Goal: Task Accomplishment & Management: Manage account settings

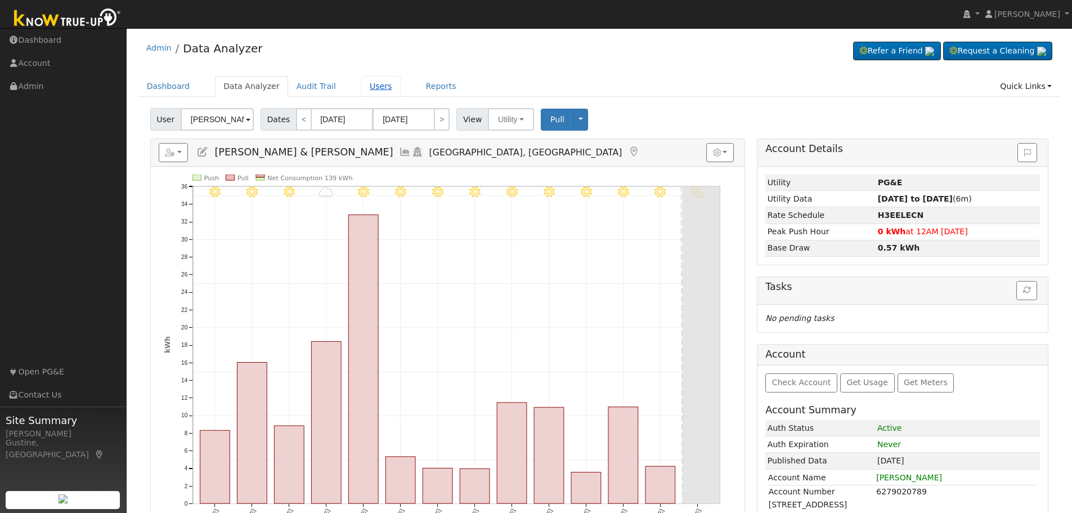
click at [361, 79] on link "Users" at bounding box center [380, 86] width 39 height 21
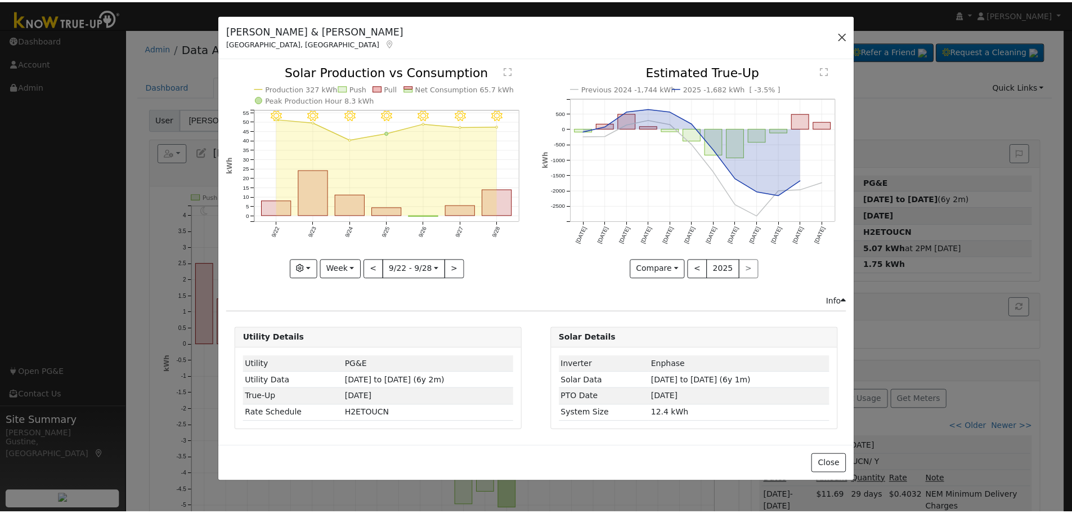
scroll to position [80, 0]
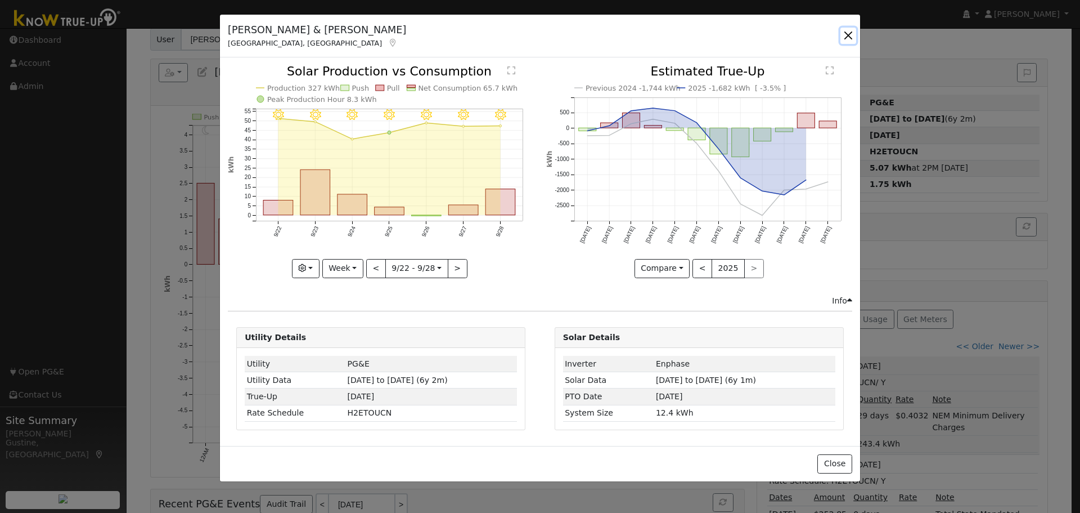
click at [850, 34] on button "button" at bounding box center [849, 36] width 16 height 16
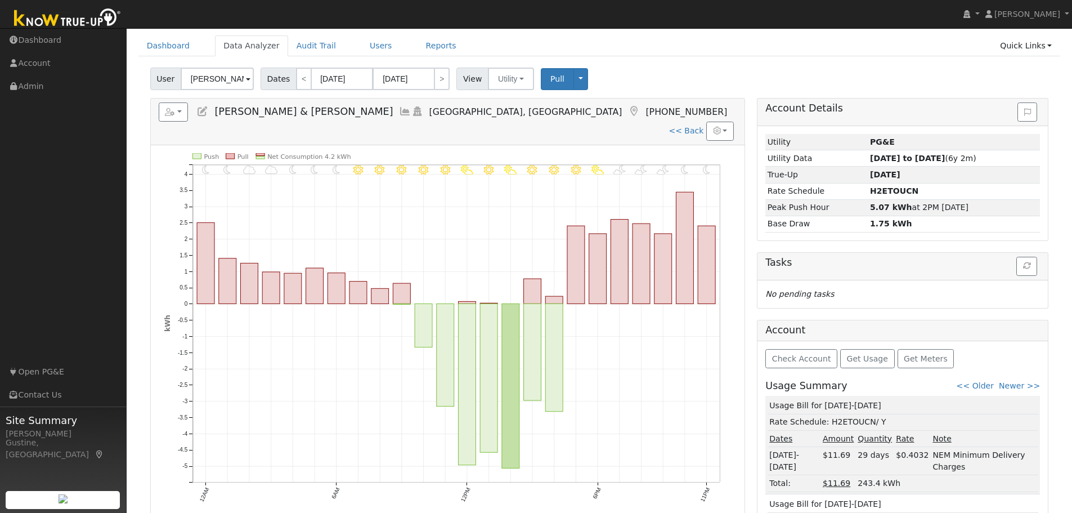
scroll to position [0, 0]
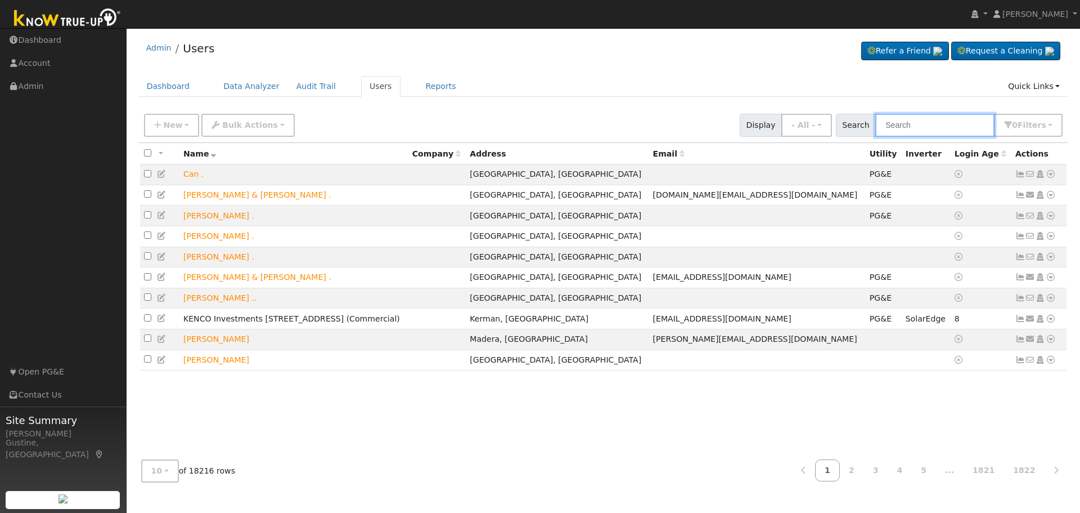
click at [935, 134] on input "text" at bounding box center [934, 125] width 119 height 23
paste input "Sweet, Melissa"
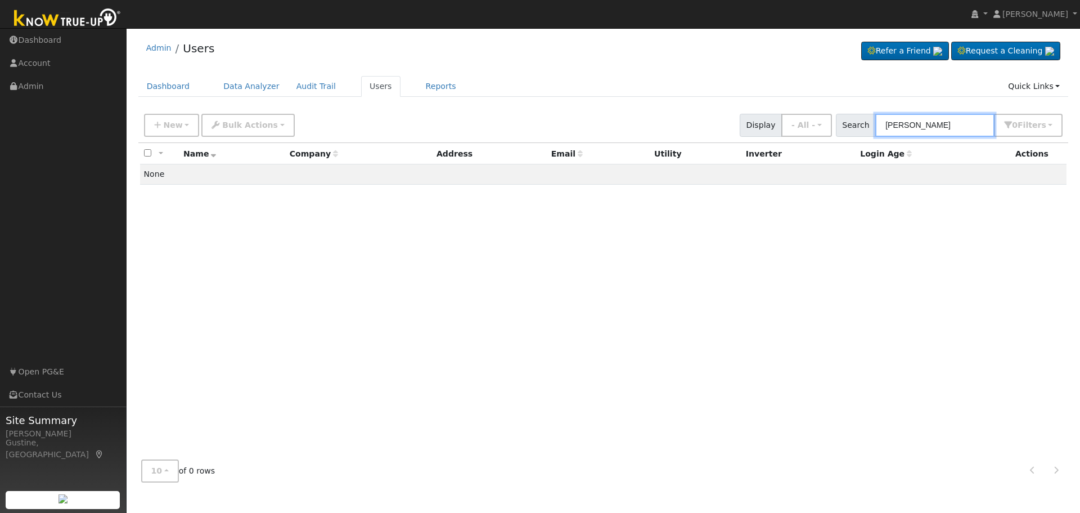
drag, startPoint x: 919, startPoint y: 123, endPoint x: 797, endPoint y: 143, distance: 123.2
click at [797, 143] on div "New Add User Quick Add Quick Connect Quick Convert Lead Bulk Actions Send Email…" at bounding box center [603, 299] width 931 height 383
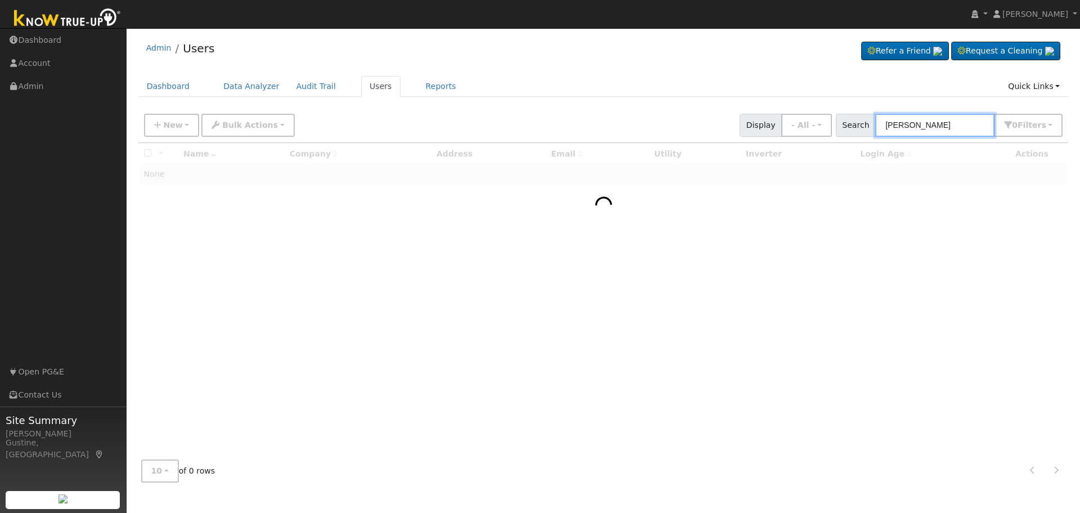
click at [966, 123] on input "Melissa" at bounding box center [934, 125] width 119 height 23
type input "Melissa sweet"
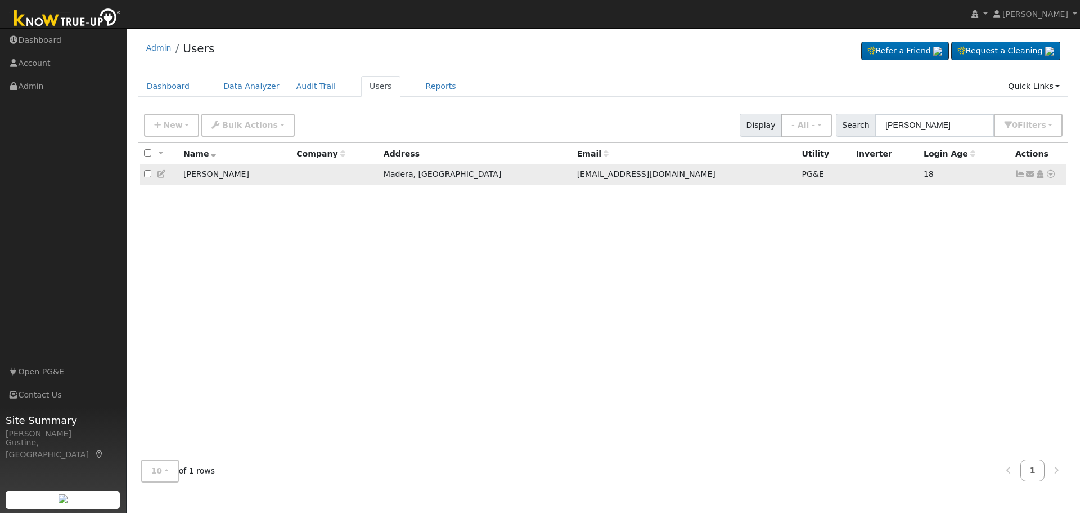
click at [1016, 173] on icon at bounding box center [1021, 174] width 10 height 8
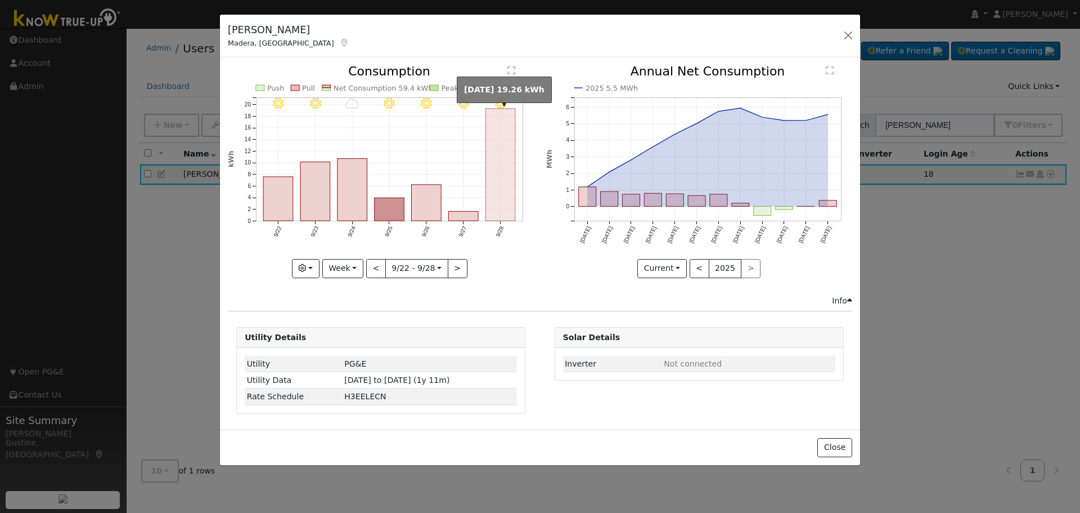
click at [509, 148] on rect "onclick=""" at bounding box center [501, 165] width 30 height 112
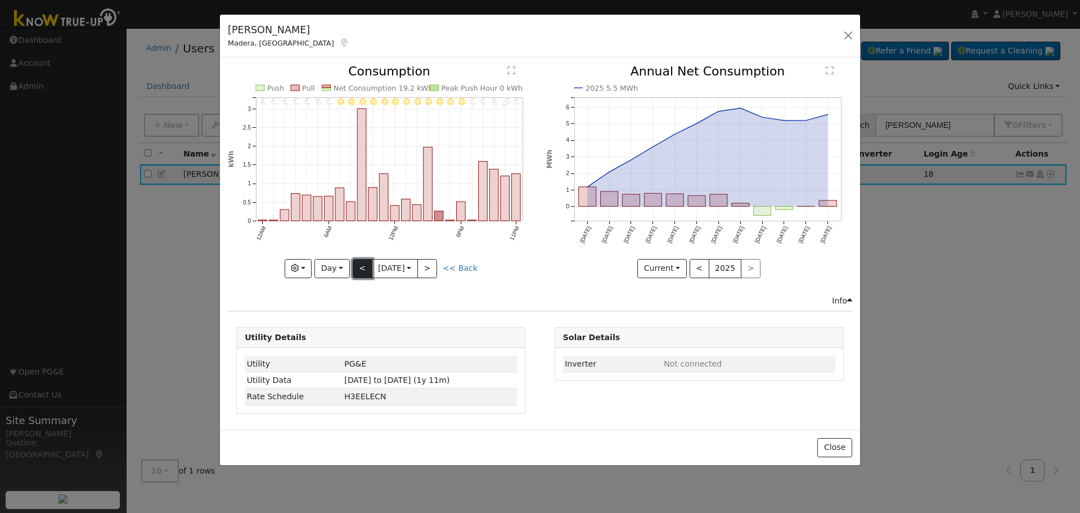
click at [367, 264] on button "<" at bounding box center [363, 268] width 20 height 19
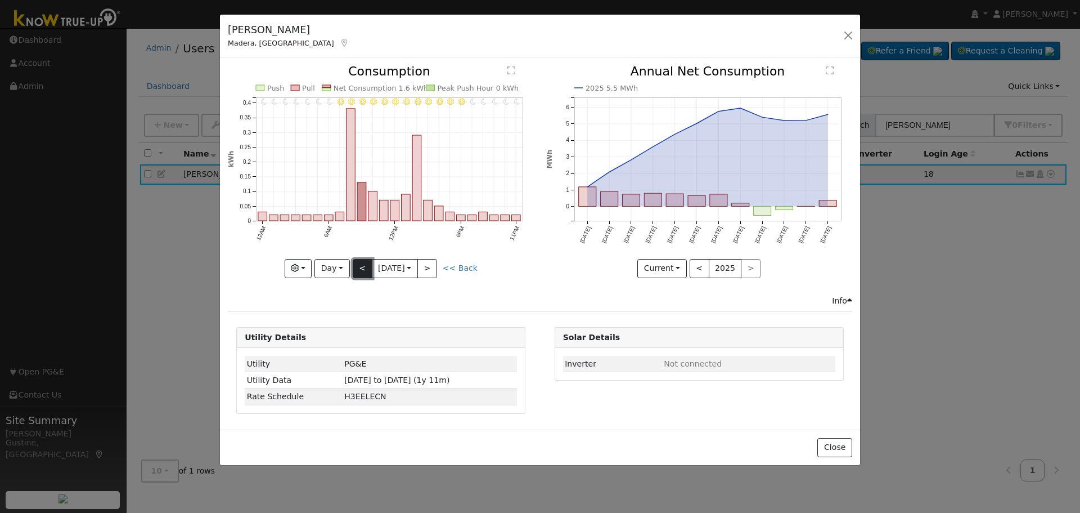
click at [367, 264] on button "<" at bounding box center [363, 268] width 20 height 19
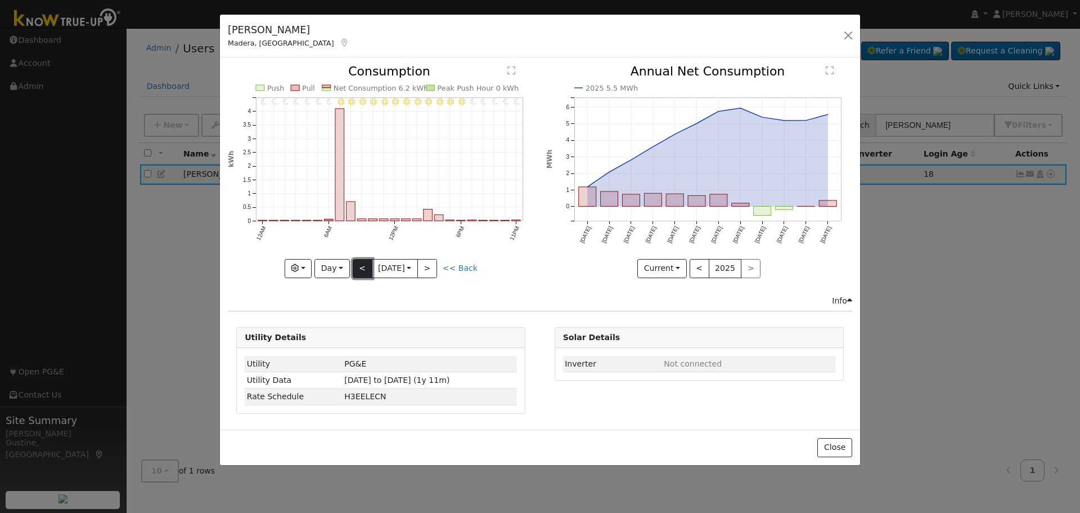
click at [367, 264] on button "<" at bounding box center [363, 268] width 20 height 19
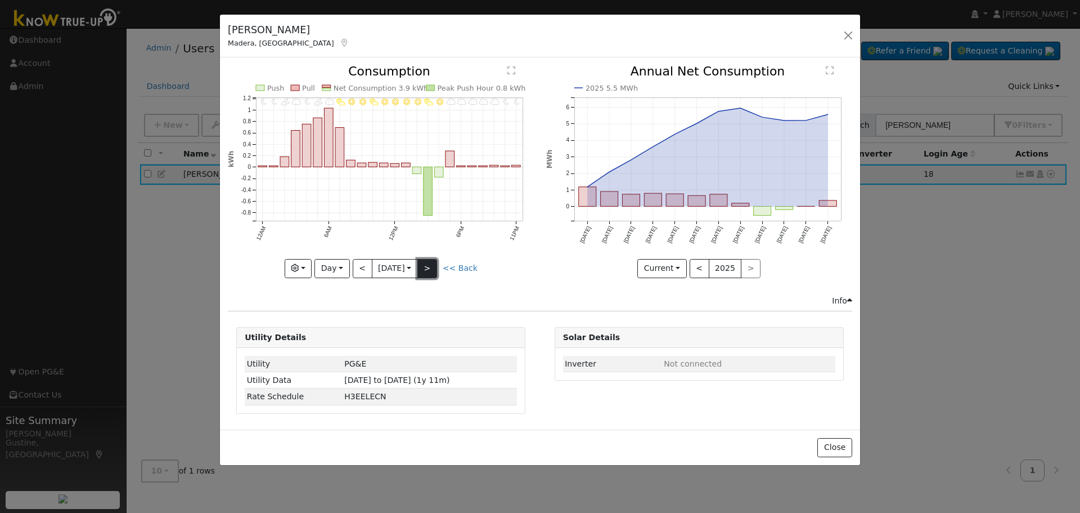
click at [437, 263] on button ">" at bounding box center [427, 268] width 20 height 19
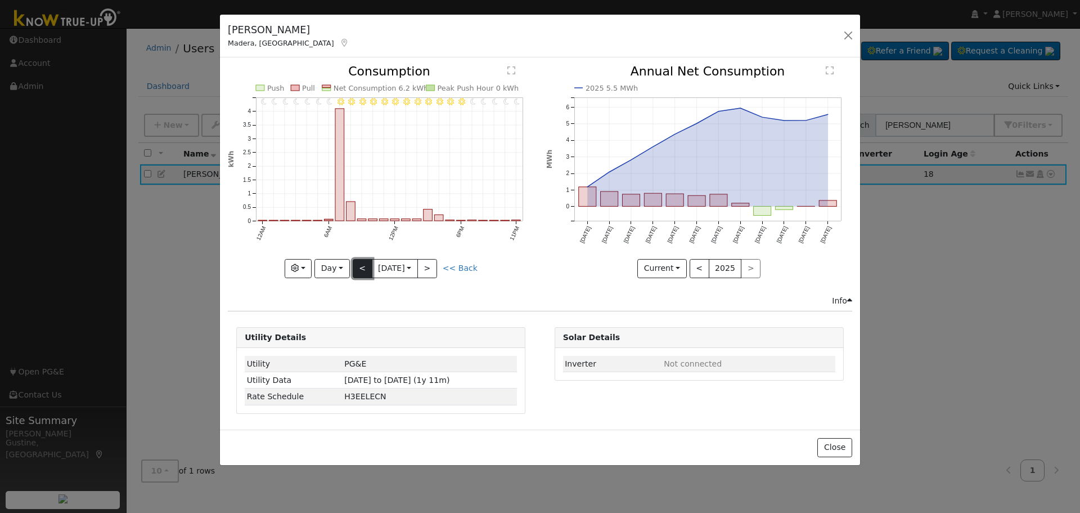
click at [361, 271] on button "<" at bounding box center [363, 268] width 20 height 19
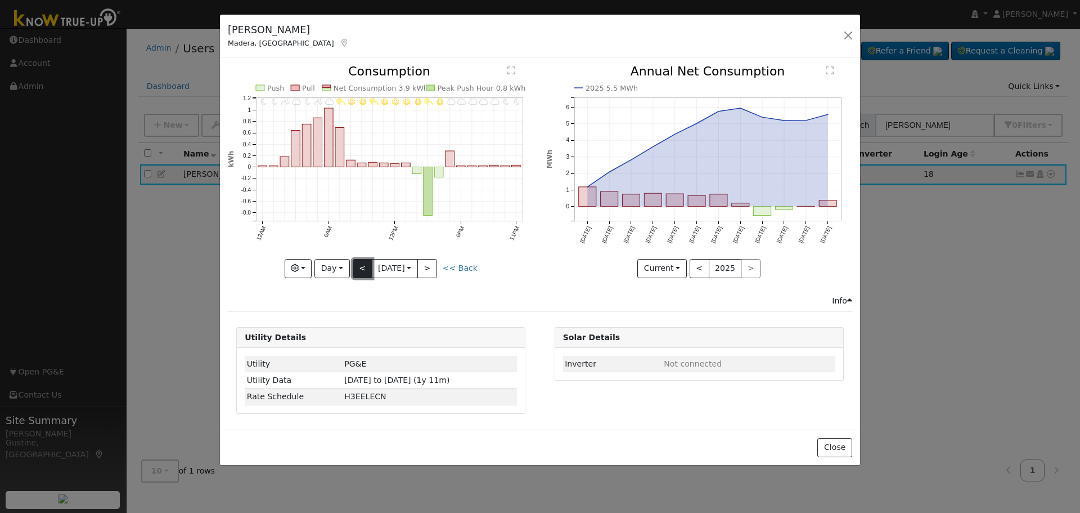
click at [363, 275] on button "<" at bounding box center [363, 268] width 20 height 19
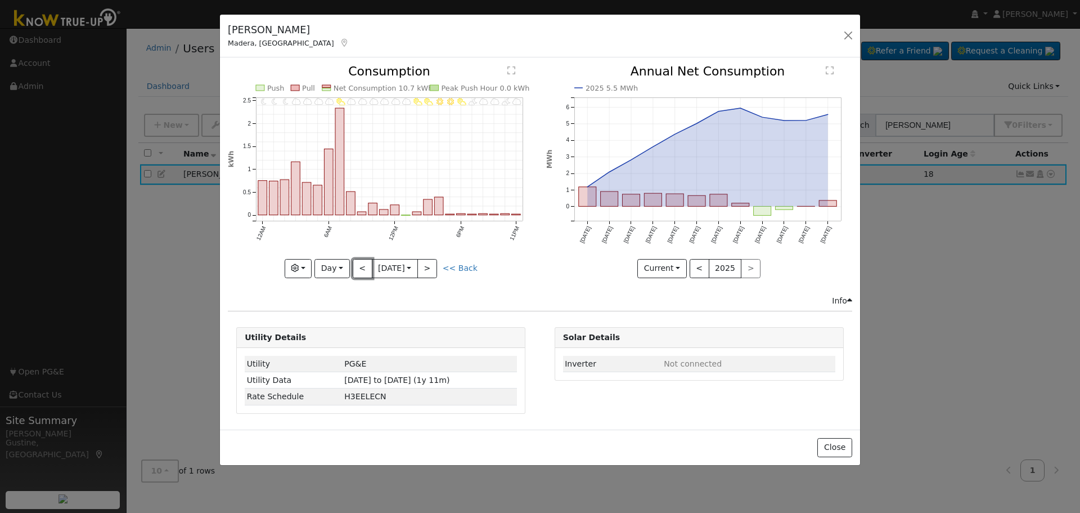
click at [362, 266] on button "<" at bounding box center [363, 268] width 20 height 19
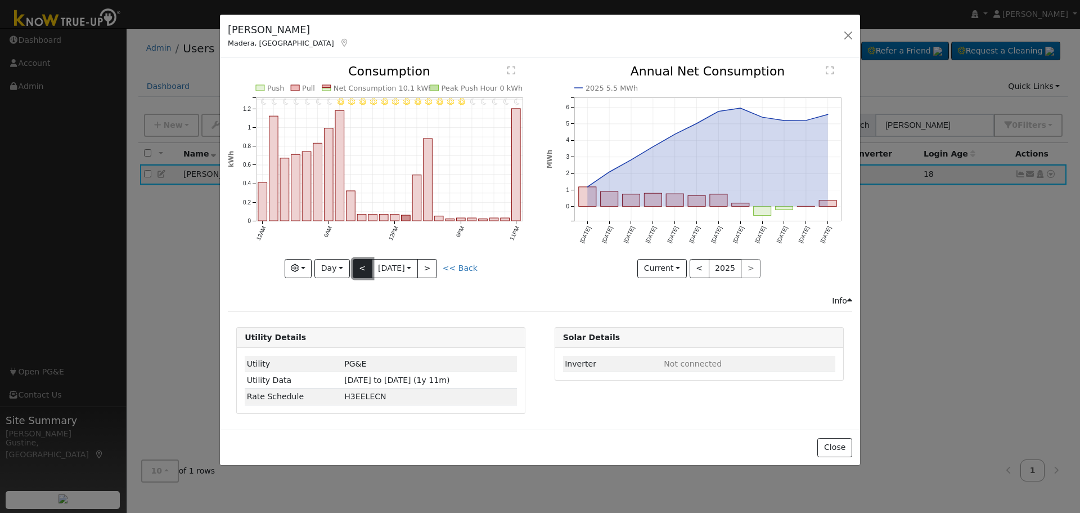
click at [362, 263] on button "<" at bounding box center [363, 268] width 20 height 19
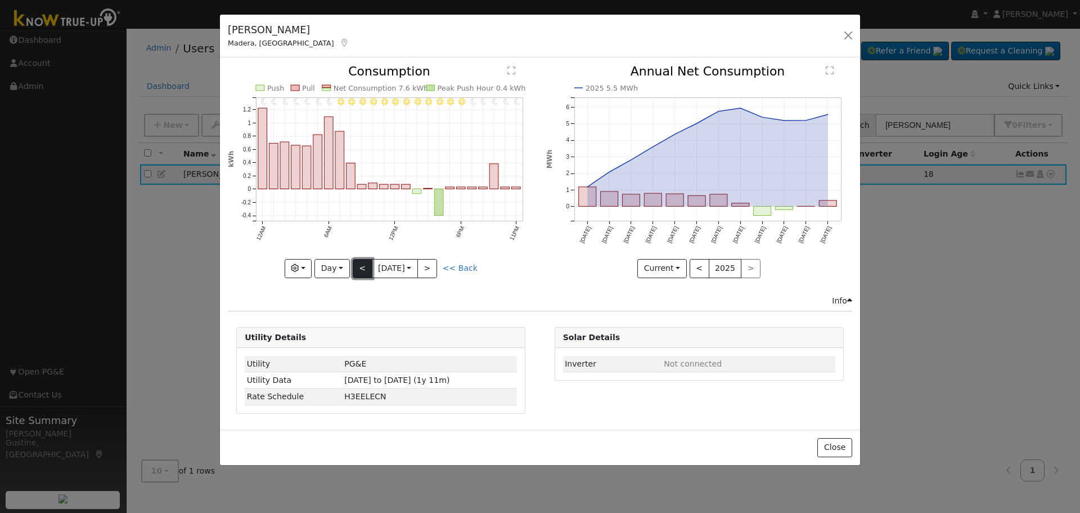
click at [362, 263] on button "<" at bounding box center [363, 268] width 20 height 19
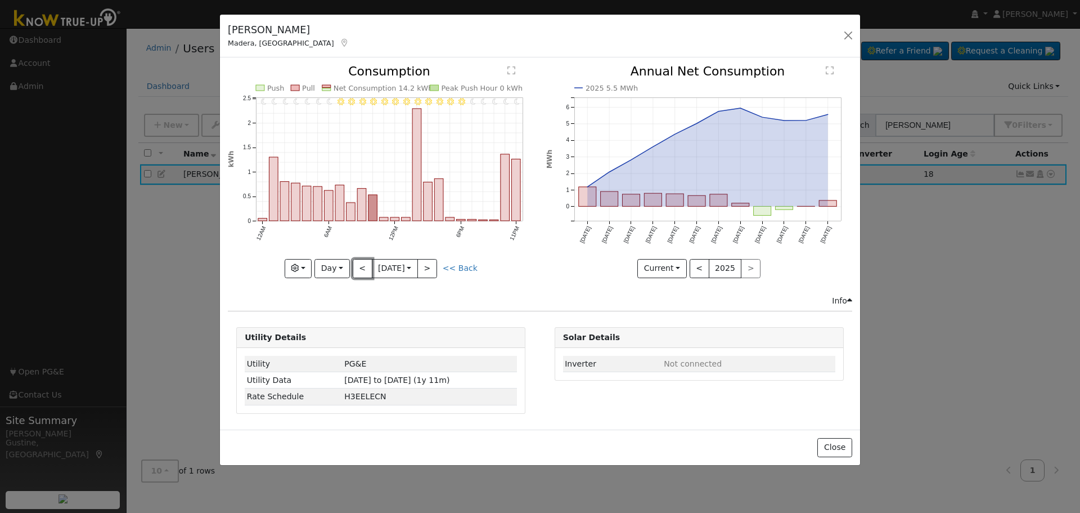
click at [362, 264] on button "<" at bounding box center [363, 268] width 20 height 19
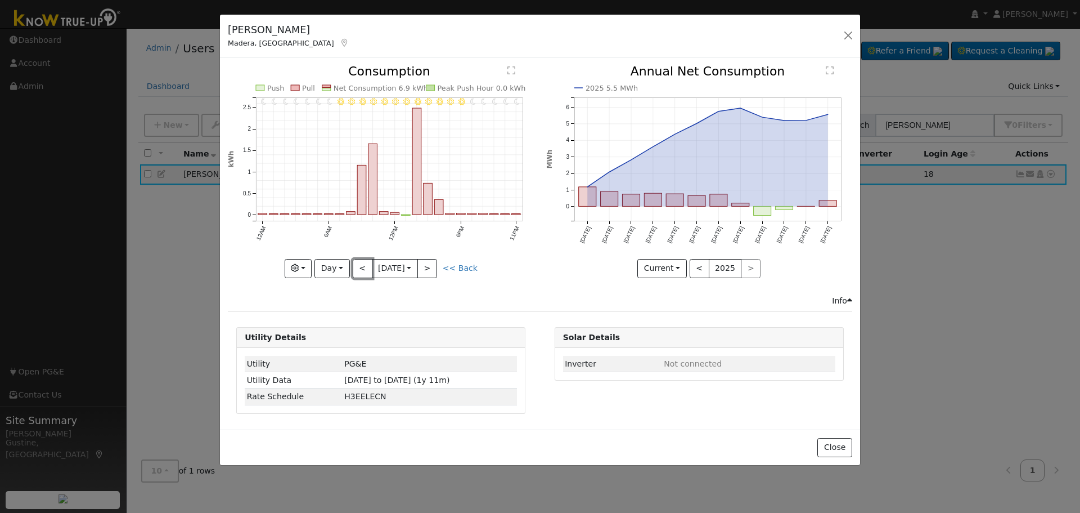
click at [362, 263] on button "<" at bounding box center [363, 268] width 20 height 19
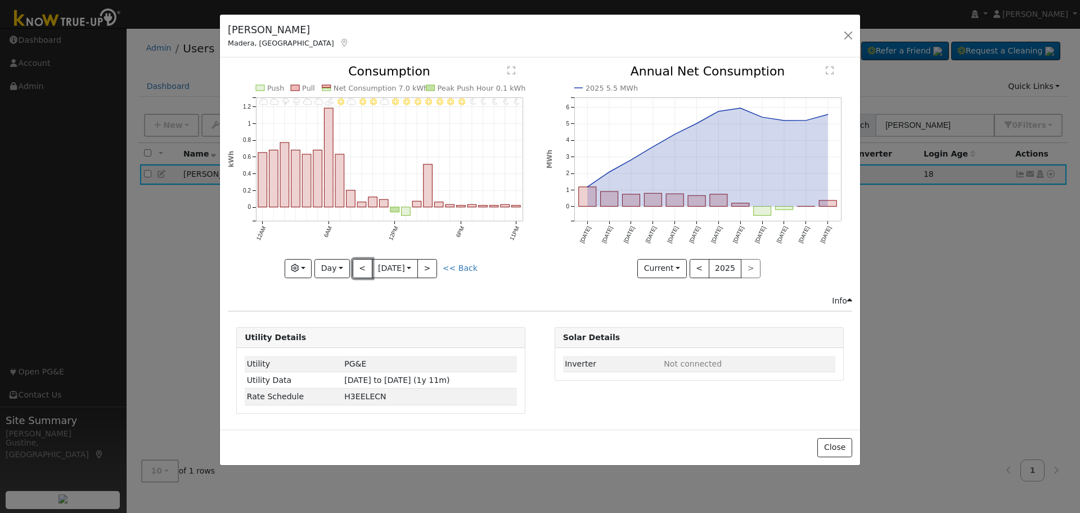
drag, startPoint x: 362, startPoint y: 263, endPoint x: 350, endPoint y: 263, distance: 11.8
click at [362, 263] on button "<" at bounding box center [363, 268] width 20 height 19
type input "2025-09-18"
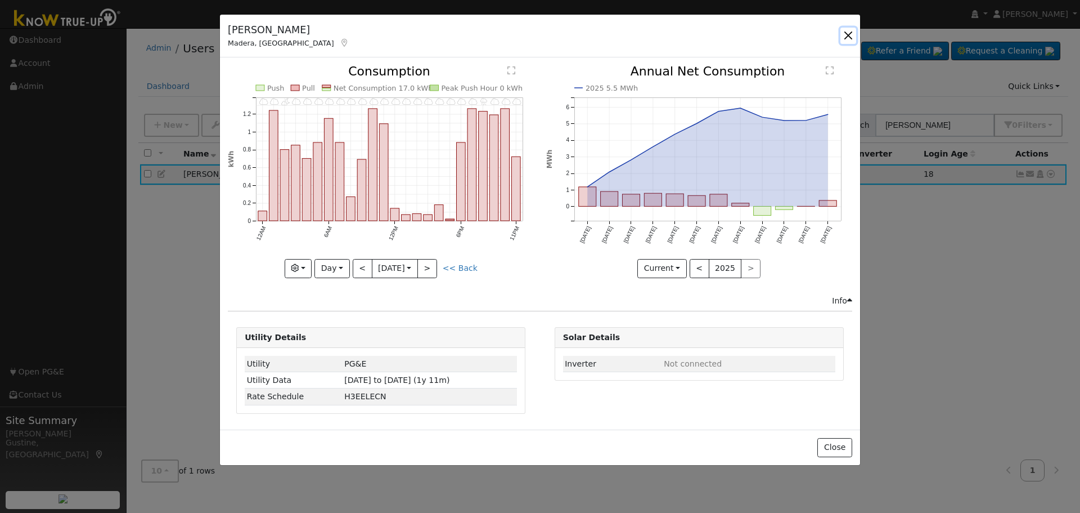
click at [847, 34] on button "button" at bounding box center [849, 36] width 16 height 16
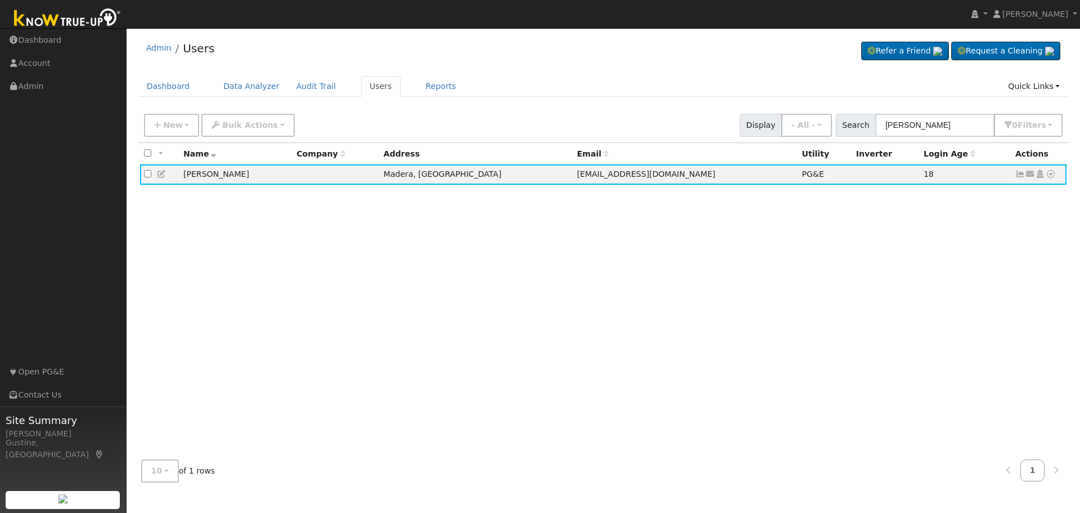
drag, startPoint x: 923, startPoint y: 108, endPoint x: 944, endPoint y: 119, distance: 23.2
click at [924, 109] on div "New Add User Quick Add Quick Connect Quick Convert Lead Bulk Actions Send Email…" at bounding box center [603, 125] width 931 height 34
click at [945, 119] on input "Melissa sweet" at bounding box center [934, 125] width 119 height 23
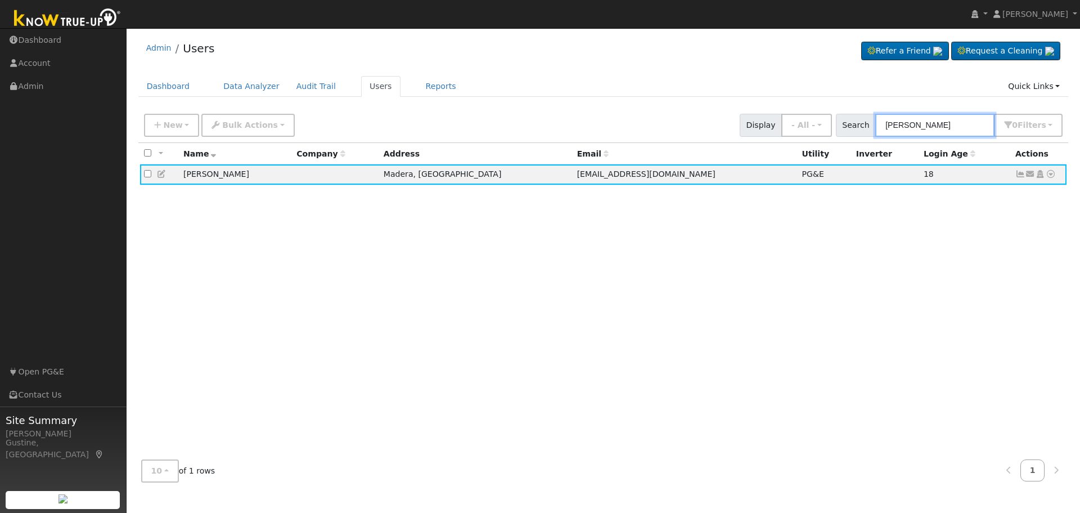
click at [978, 133] on input "Melissa sweet" at bounding box center [934, 125] width 119 height 23
click at [959, 131] on input "Melissa sweet" at bounding box center [934, 125] width 119 height 23
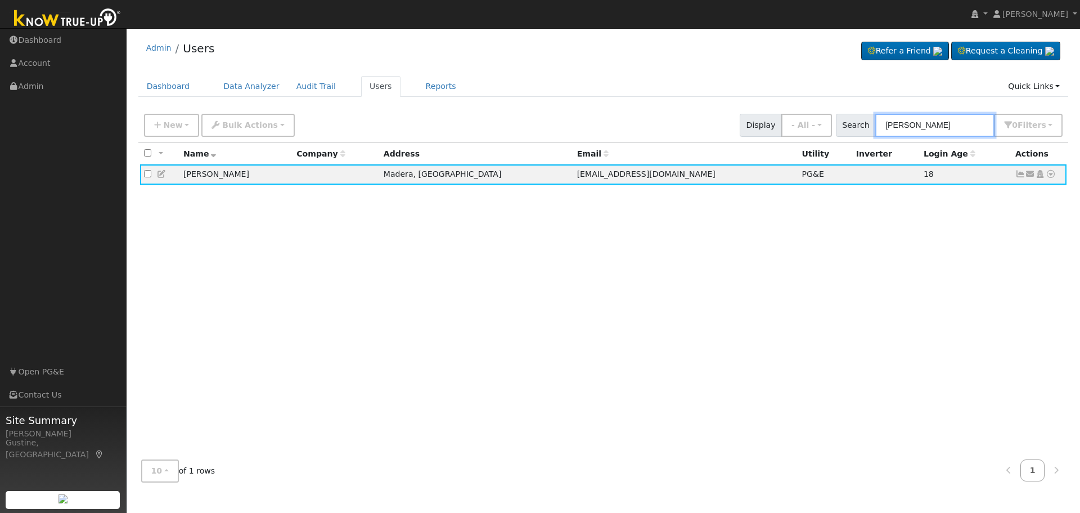
click at [946, 128] on input "Melissa sweet" at bounding box center [934, 125] width 119 height 23
paste input "Djiguerian"
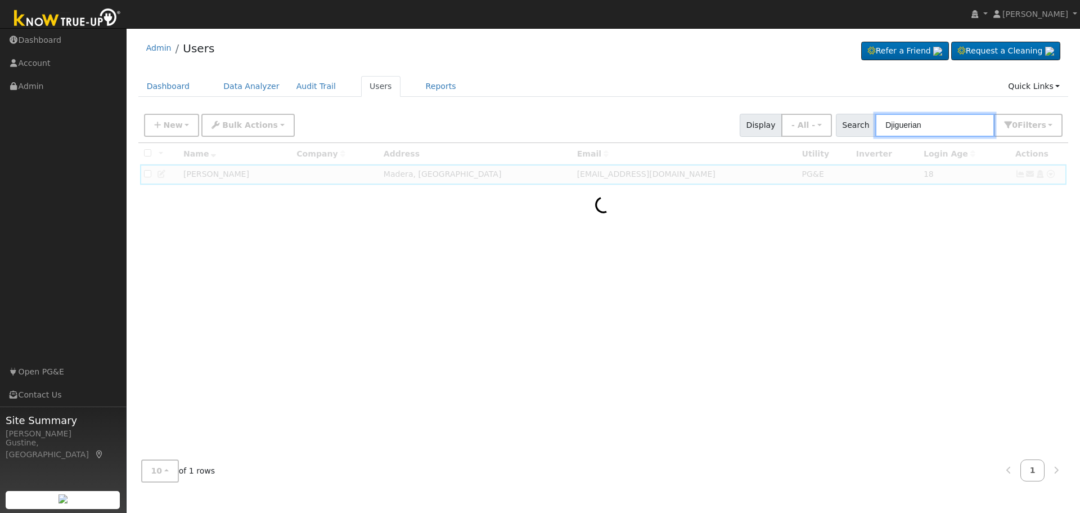
type input "Djiguerian"
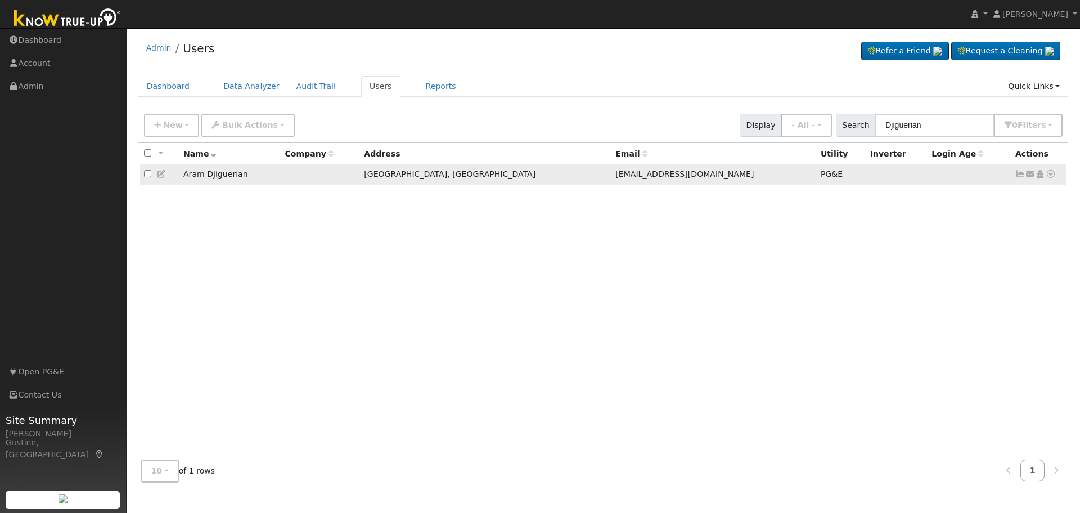
click at [1021, 173] on icon at bounding box center [1021, 174] width 10 height 8
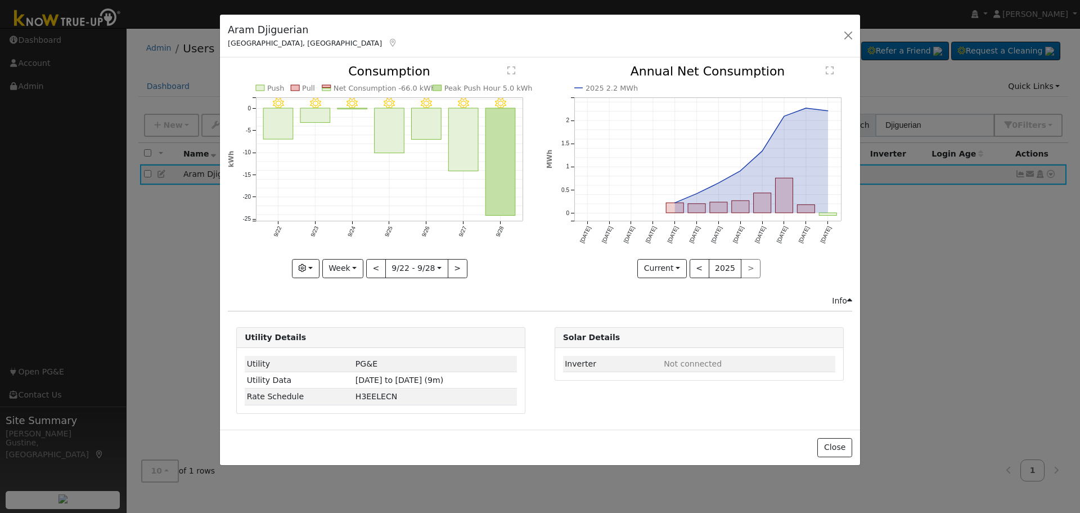
click at [517, 145] on icon "9/28 - Clear 9/27 - Clear 9/26 - Clear 9/25 - MostlyClear 9/24 - MostlyClear 9/…" at bounding box center [381, 167] width 306 height 205
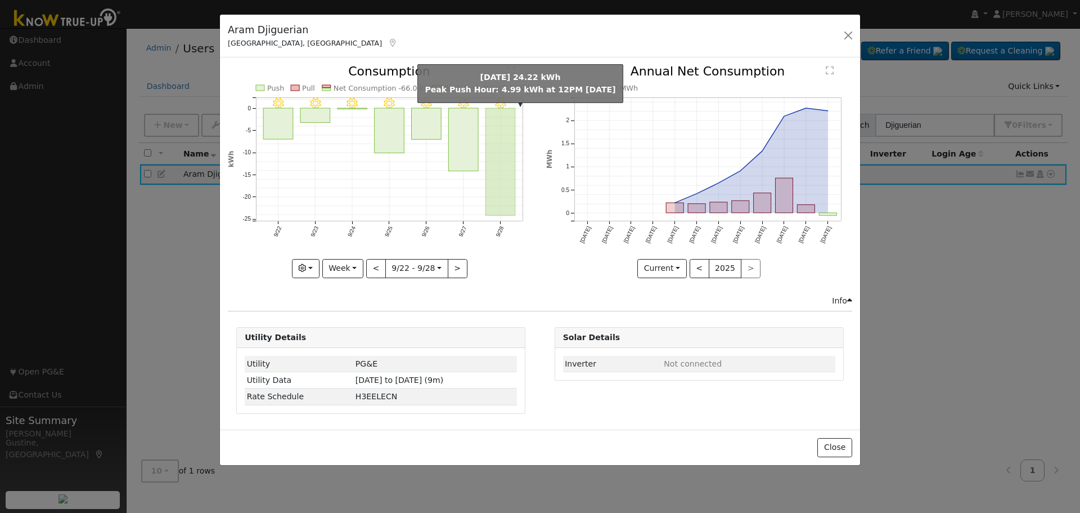
click at [508, 141] on rect "onclick=""" at bounding box center [501, 161] width 30 height 107
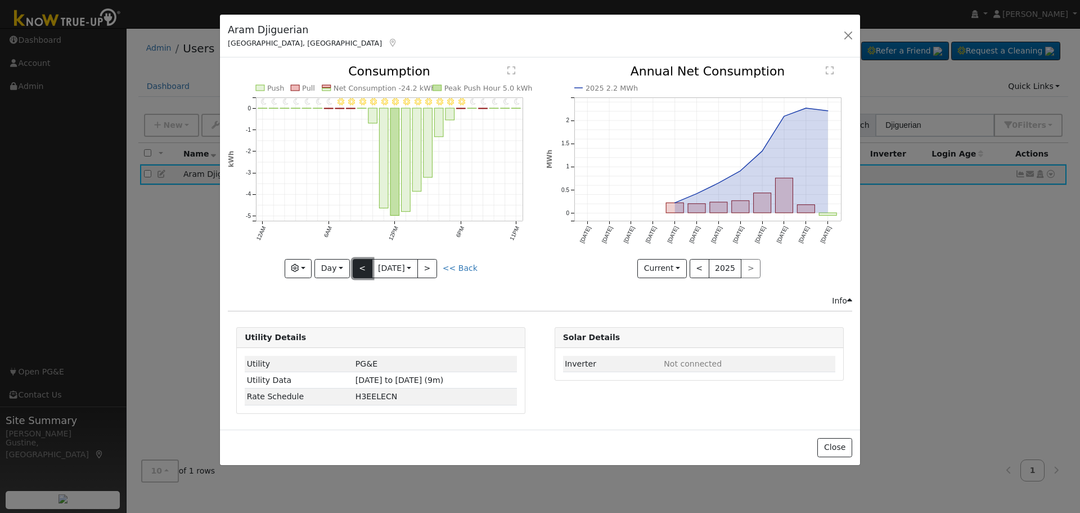
click at [357, 271] on button "<" at bounding box center [363, 268] width 20 height 19
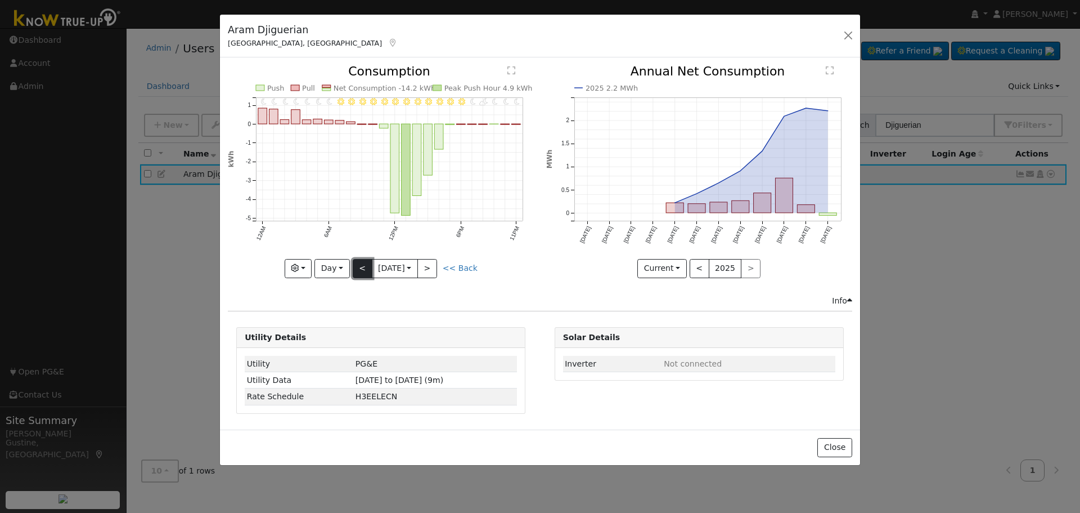
click at [357, 270] on button "<" at bounding box center [363, 268] width 20 height 19
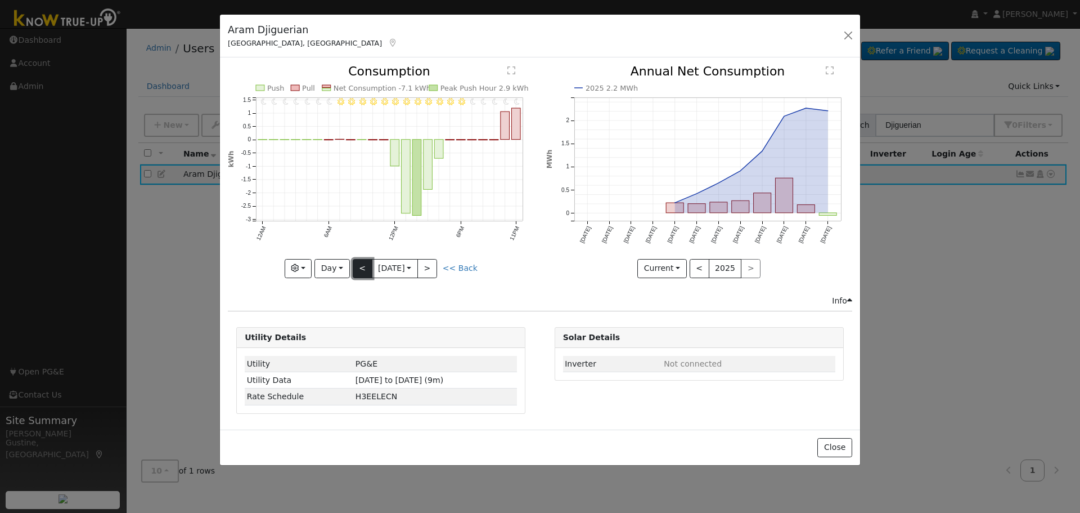
click at [357, 270] on button "<" at bounding box center [363, 268] width 20 height 19
type input "2025-09-25"
